Goal: Information Seeking & Learning: Learn about a topic

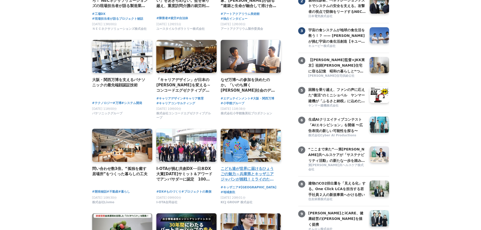
scroll to position [151, 0]
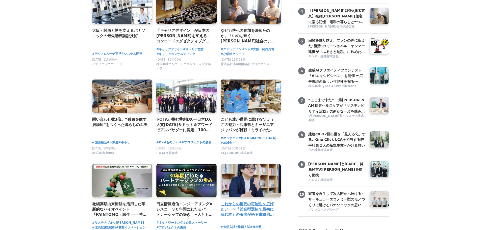
click at [254, 80] on div "こども達が世界に届けるひょうごの魅力～兵庫県とキッザニア ジャパンが挑戦！ミライのためにできること～" at bounding box center [251, 107] width 60 height 55
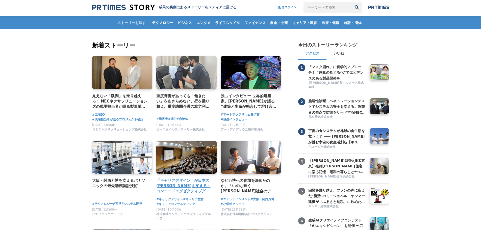
scroll to position [0, 0]
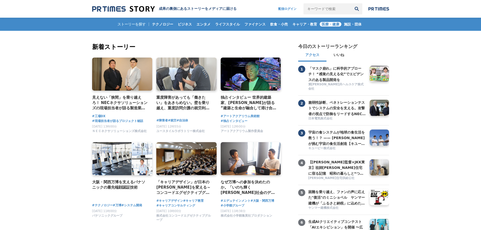
click at [327, 23] on span "医療・健康" at bounding box center [331, 24] width 22 height 5
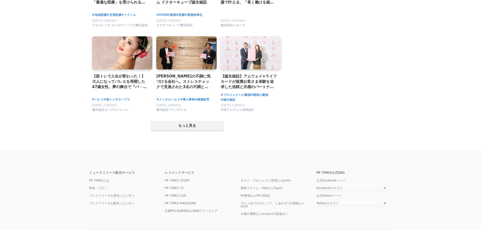
scroll to position [985, 0]
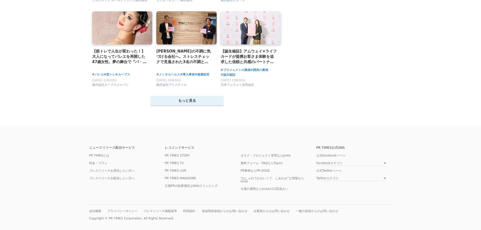
click at [191, 96] on button "もっと見る" at bounding box center [187, 101] width 73 height 10
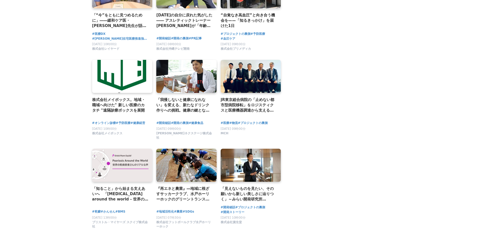
scroll to position [1504, 0]
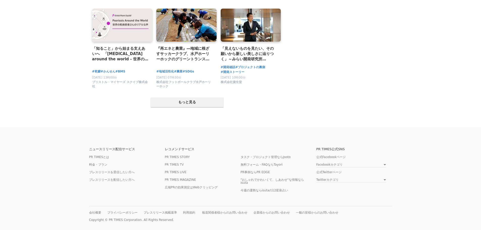
click at [392, 203] on footer "ニュースリリース配信サービス PR TIMESとは 料金・プラン プレスリリースを受信したい方へ プレスリリースを配信したい方へ レコメンドサービス PR T…" at bounding box center [240, 179] width 481 height 105
click at [185, 97] on button "もっと見る" at bounding box center [187, 102] width 73 height 10
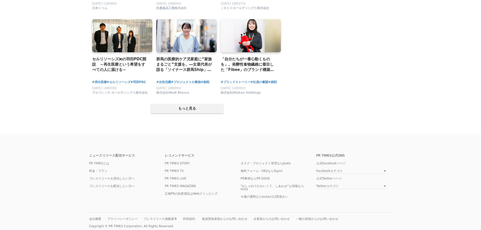
scroll to position [2014, 0]
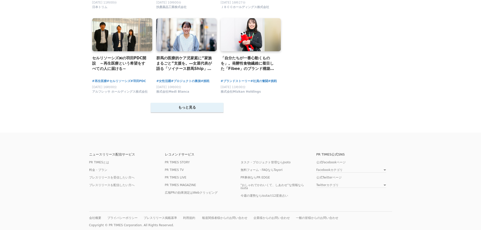
click at [192, 103] on button "もっと見る" at bounding box center [187, 108] width 73 height 10
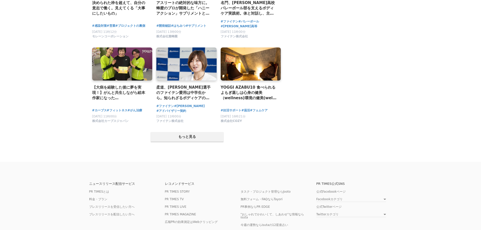
scroll to position [2525, 0]
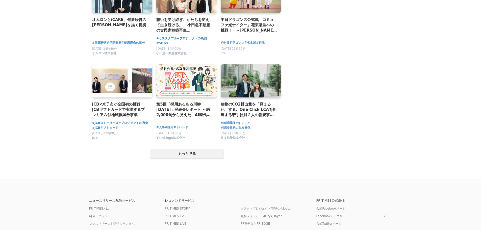
scroll to position [989, 0]
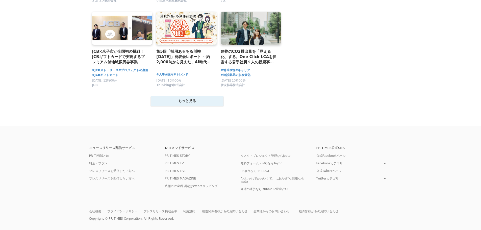
click at [183, 101] on button "もっと見る" at bounding box center [187, 101] width 73 height 10
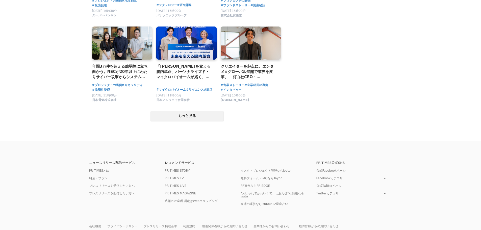
scroll to position [1500, 0]
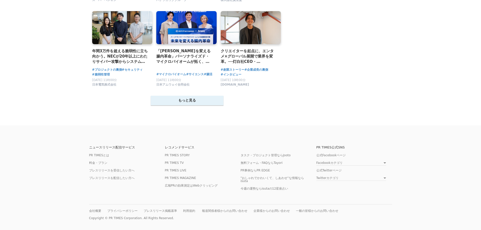
click at [199, 98] on button "もっと見る" at bounding box center [187, 101] width 73 height 10
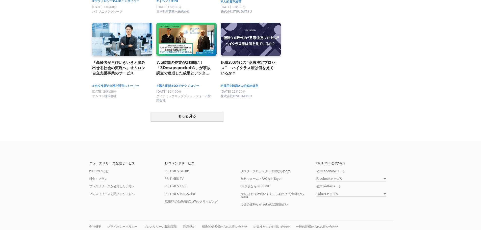
scroll to position [2019, 0]
